Goal: Transaction & Acquisition: Purchase product/service

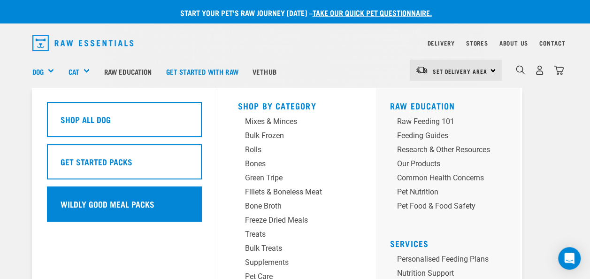
click at [95, 200] on h5 "Wildly Good Meal Packs" at bounding box center [108, 204] width 94 height 12
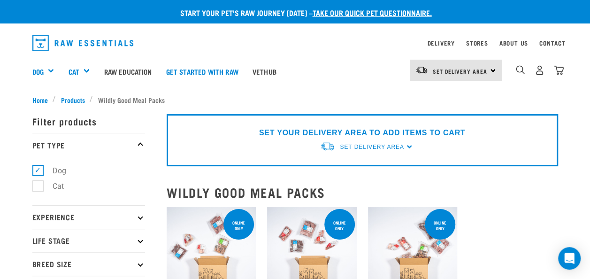
scroll to position [141, 0]
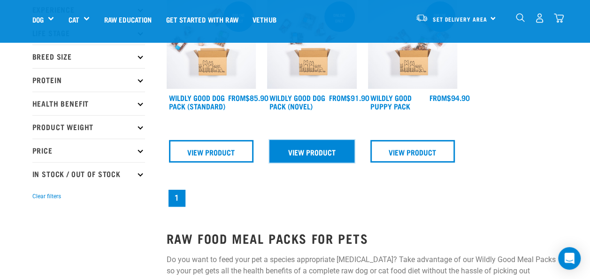
click at [308, 151] on link "View Product" at bounding box center [311, 151] width 85 height 23
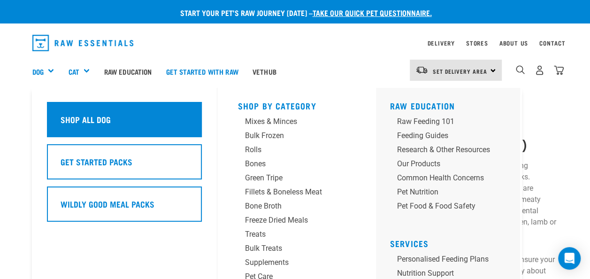
click at [85, 119] on h5 "Shop All Dog" at bounding box center [86, 119] width 50 height 12
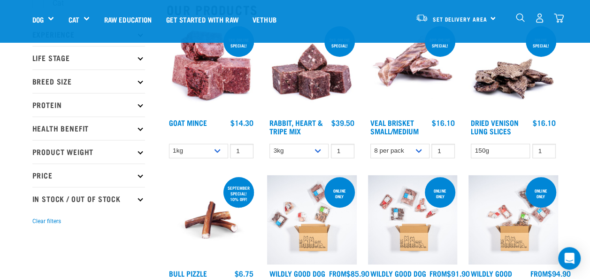
scroll to position [94, 0]
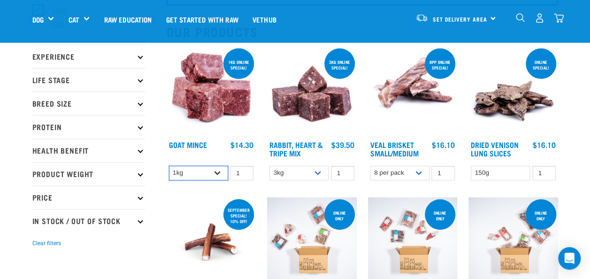
click at [219, 173] on select "1kg 3kg" at bounding box center [198, 173] width 59 height 15
click at [169, 166] on select "1kg 3kg" at bounding box center [198, 173] width 59 height 15
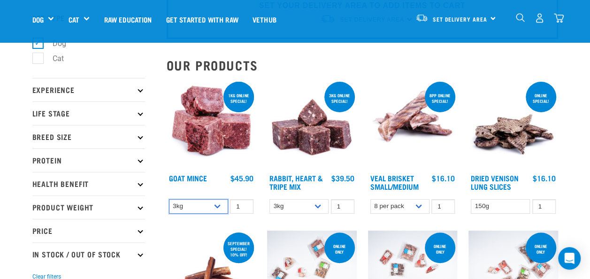
scroll to position [47, 0]
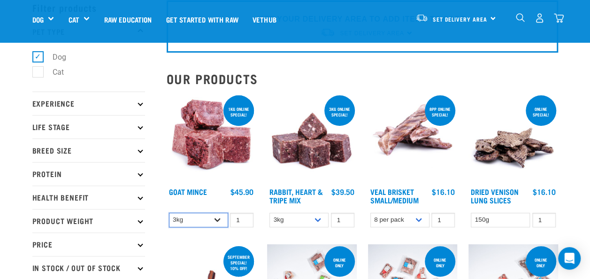
click at [221, 218] on select "1kg 3kg" at bounding box center [198, 220] width 59 height 15
click at [169, 213] on select "1kg 3kg" at bounding box center [198, 220] width 59 height 15
click at [218, 216] on select "1kg 3kg" at bounding box center [198, 220] width 59 height 15
select select "432"
click at [169, 213] on select "1kg 3kg" at bounding box center [198, 220] width 59 height 15
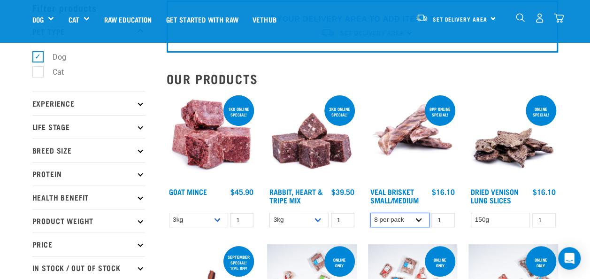
click at [420, 219] on select "8 per pack 4 per pack" at bounding box center [399, 220] width 59 height 15
click at [424, 206] on h4 "Veal Brisket Small/Medium" at bounding box center [399, 196] width 59 height 19
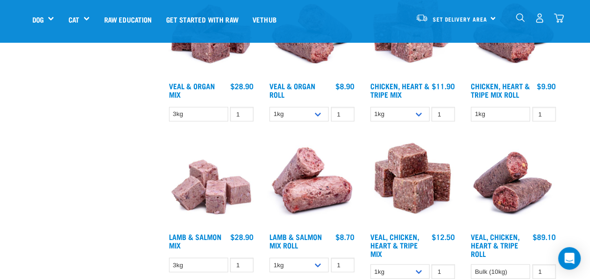
scroll to position [985, 0]
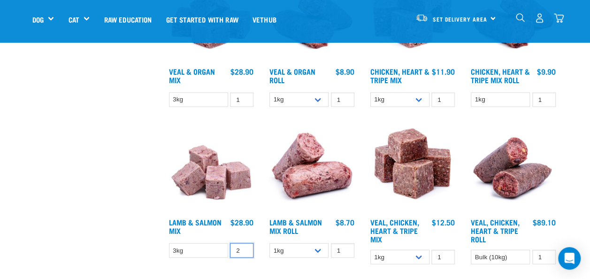
type input "2"
click at [243, 246] on input "2" at bounding box center [241, 250] width 23 height 15
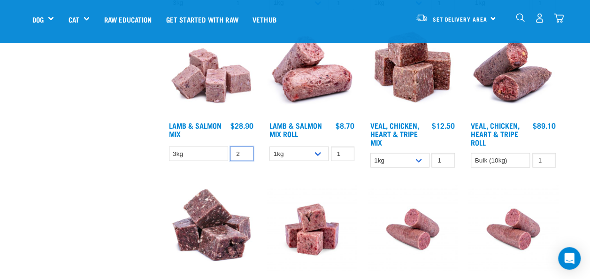
scroll to position [1079, 0]
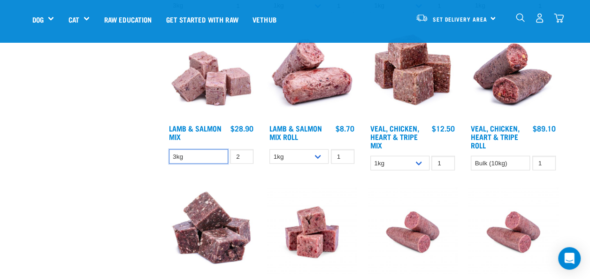
click at [209, 156] on select "3kg" at bounding box center [198, 156] width 59 height 15
click at [169, 149] on select "3kg" at bounding box center [198, 156] width 59 height 15
click at [214, 96] on img at bounding box center [212, 75] width 90 height 90
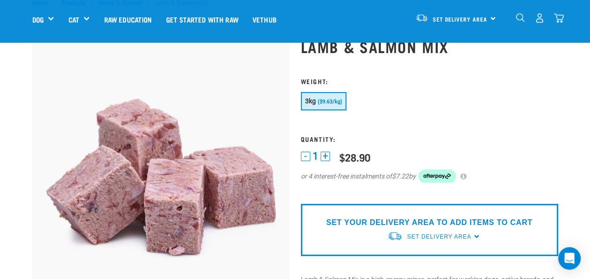
scroll to position [94, 0]
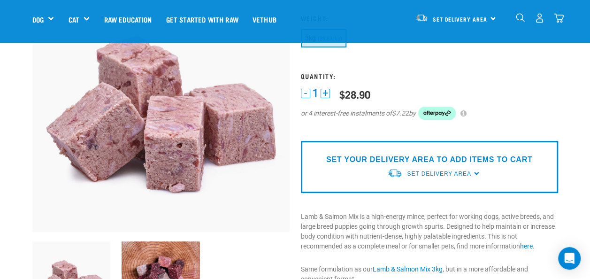
click at [325, 93] on button "+" at bounding box center [324, 93] width 9 height 9
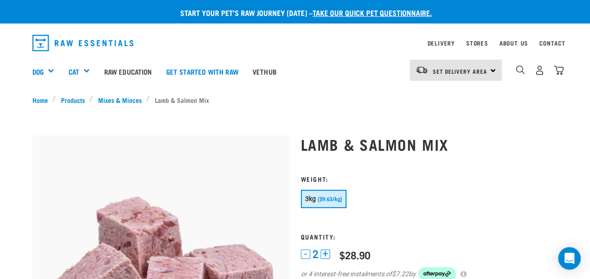
click at [318, 197] on span "($9.63/kg)" at bounding box center [330, 199] width 24 height 6
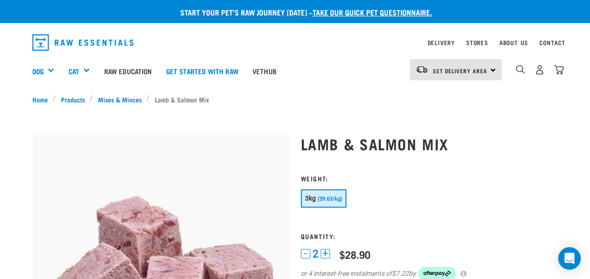
scroll to position [47, 0]
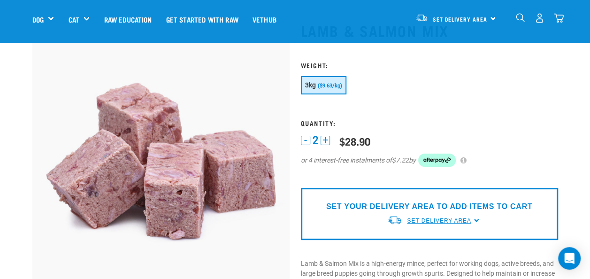
click at [431, 221] on span "Set Delivery Area" at bounding box center [439, 220] width 64 height 7
click at [226, 83] on img at bounding box center [160, 150] width 257 height 257
